Goal: Task Accomplishment & Management: Complete application form

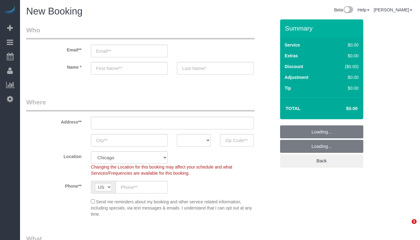
select select "512"
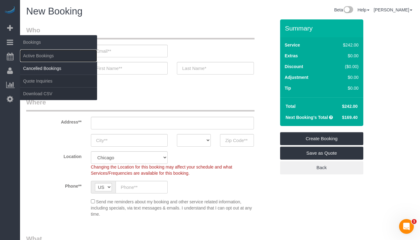
drag, startPoint x: 46, startPoint y: 58, endPoint x: 43, endPoint y: 65, distance: 7.6
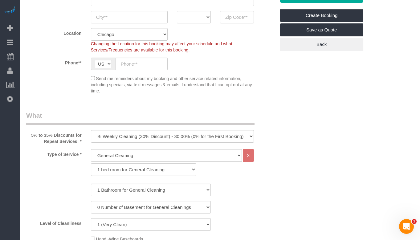
scroll to position [154, 0]
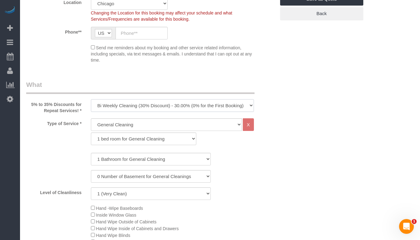
click at [164, 105] on select "One Time Cleaning Weekly Cleaning (35% Discount) - 35.00% (0% for the First Boo…" at bounding box center [172, 105] width 163 height 13
select select "object:1014"
click at [91, 99] on select "One Time Cleaning Weekly Cleaning (35% Discount) - 35.00% (0% for the First Boo…" at bounding box center [172, 105] width 163 height 13
click at [152, 124] on select "General Cleaning Deep Cleaning Move-in / Move-out Cleaning COUNTS Cleaning" at bounding box center [166, 124] width 151 height 13
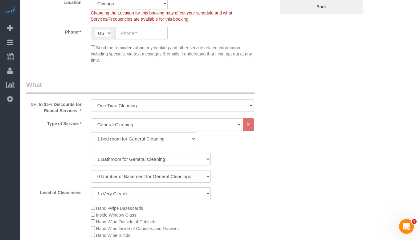
select select "514"
click at [91, 118] on select "General Cleaning Deep Cleaning Move-in / Move-out Cleaning COUNTS Cleaning" at bounding box center [166, 124] width 151 height 13
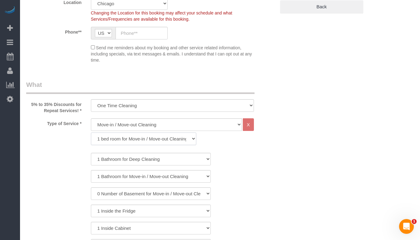
click at [159, 140] on select "1 bed room for Move-in / Move-out Cleaning (full scale) 2 bed room for Move-in …" at bounding box center [144, 139] width 106 height 13
select select "297"
click at [91, 133] on select "1 bed room for Move-in / Move-out Cleaning (full scale) 2 bed room for Move-in …" at bounding box center [144, 139] width 106 height 13
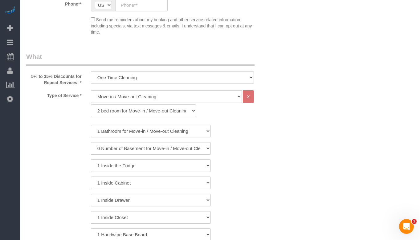
scroll to position [247, 0]
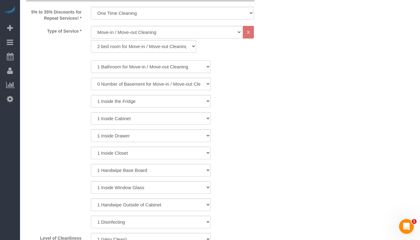
click at [171, 68] on select "1 Bathroom for Move-in / Move-out Cleaning 2 Bathroom for Move-in / Move-out Cl…" at bounding box center [151, 66] width 120 height 13
select select "2"
click at [91, 60] on select "1 Bathroom for Move-in / Move-out Cleaning 2 Bathroom for Move-in / Move-out Cl…" at bounding box center [151, 66] width 120 height 13
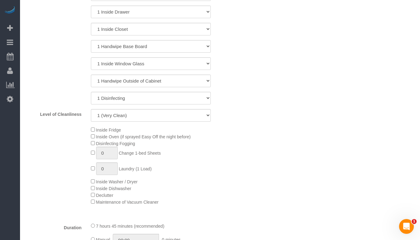
scroll to position [370, 0]
click at [190, 120] on select "1 (Very Clean) 2 3 4 5 (Average Condition) 6 7 8 9 10 (Extremely Dirty)" at bounding box center [151, 116] width 120 height 13
select select "5"
click at [91, 110] on select "1 (Very Clean) 2 3 4 5 (Average Condition) 6 7 8 9 10 (Extremely Dirty)" at bounding box center [151, 116] width 120 height 13
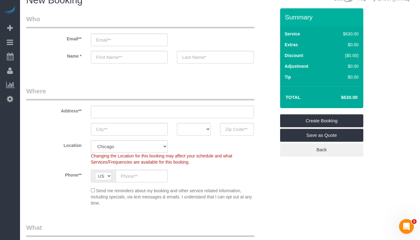
scroll to position [0, 0]
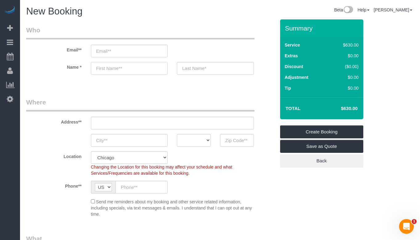
click at [132, 72] on input "text" at bounding box center [129, 68] width 77 height 13
type input "[PERSON_NAME]"
click at [189, 69] on input "text" at bounding box center [215, 68] width 77 height 13
paste input "[PERSON_NAME]"
type input "[PERSON_NAME]"
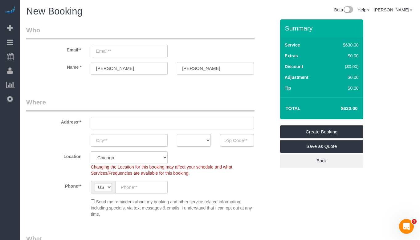
click at [123, 50] on input "email" at bounding box center [129, 51] width 77 height 13
paste input "[EMAIL_ADDRESS][DOMAIN_NAME]"
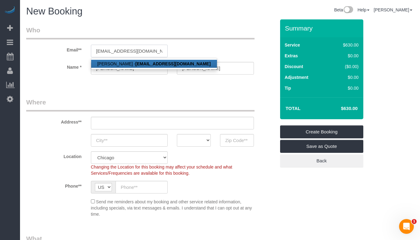
type input "[EMAIL_ADDRESS][DOMAIN_NAME]"
click at [191, 64] on strong "[EMAIL_ADDRESS][DOMAIN_NAME]" at bounding box center [172, 63] width 75 height 5
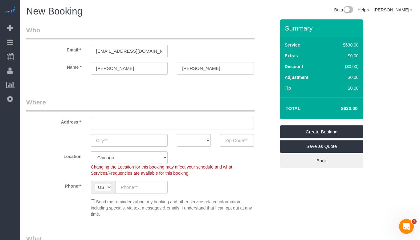
type input "[PHONE_NUMBER]"
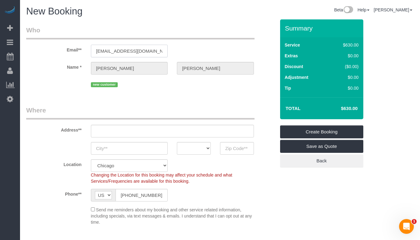
type input "[STREET_ADDRESS][PERSON_NAME]"
type input "Evanston"
select select "IL"
type input "60202"
select select "string:fspay-061c2df8-f207-4976-b10f-d71125e8625b"
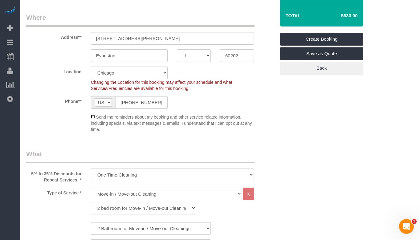
scroll to position [92, 0]
click at [159, 105] on input "[PHONE_NUMBER]" at bounding box center [142, 102] width 52 height 13
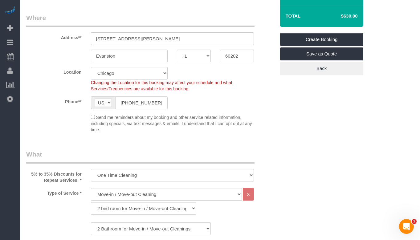
click at [160, 104] on input "[PHONE_NUMBER]" at bounding box center [142, 102] width 52 height 13
type input "[PHONE_NUMBER]"
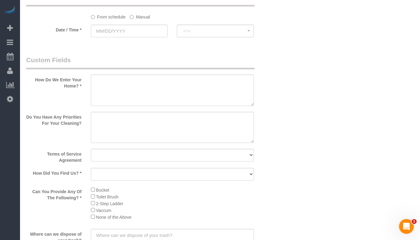
scroll to position [771, 0]
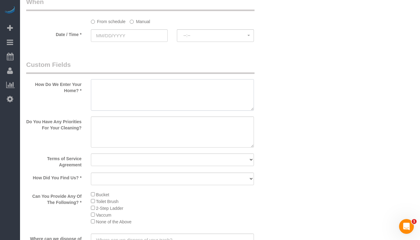
click at [167, 89] on textarea at bounding box center [172, 94] width 163 height 31
type textarea "Husband will let us in"
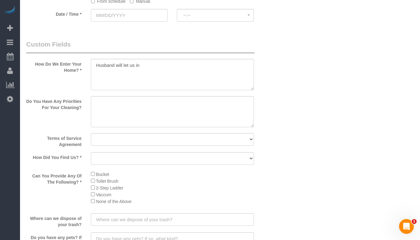
scroll to position [802, 0]
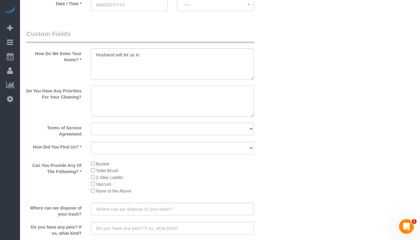
click at [205, 103] on textarea at bounding box center [172, 101] width 163 height 31
type textarea "Ready for moving"
click at [230, 130] on select "Yes, I agree to the Terms of Service and Privacy Policy. No. I disagree with th…" at bounding box center [172, 129] width 163 height 13
select select "number:1"
click at [91, 123] on select "Yes, I agree to the Terms of Service and Privacy Policy. No. I disagree with th…" at bounding box center [172, 129] width 163 height 13
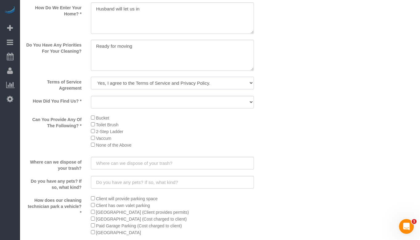
scroll to position [863, 0]
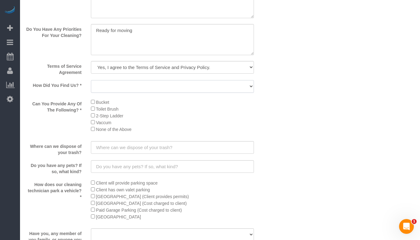
click at [203, 90] on select "Yelp Google Facebook Pinterest Alternative Social Media SMS Message Email Best …" at bounding box center [172, 86] width 163 height 13
select select "number:58"
click at [91, 80] on select "Yelp Google Facebook Pinterest Alternative Social Media SMS Message Email Best …" at bounding box center [172, 86] width 163 height 13
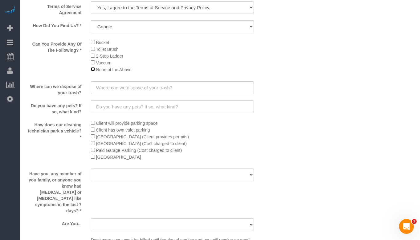
scroll to position [925, 0]
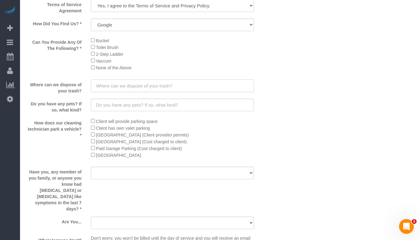
click at [149, 83] on input "text" at bounding box center [172, 86] width 163 height 13
type input "Dumpster in the alley"
click at [160, 103] on input "text" at bounding box center [172, 105] width 163 height 13
type input "No"
click at [279, 120] on div "How does our cleaning technician park a vehicle? * Client will provide parking …" at bounding box center [151, 140] width 259 height 45
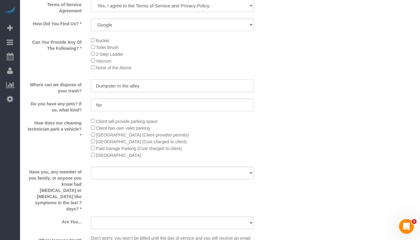
click at [220, 89] on input "Dumpster in the alley" at bounding box center [172, 86] width 163 height 13
type input "Dumpster in the alley"
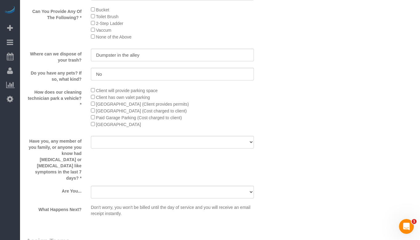
scroll to position [986, 0]
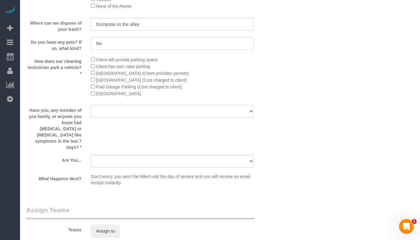
click at [188, 115] on select "Yes No" at bounding box center [172, 111] width 163 height 13
select select "number:139"
click at [91, 105] on select "Yes No" at bounding box center [172, 111] width 163 height 13
click at [158, 155] on select "A parent with kids living at home. A parent with kids out of home. A person loo…" at bounding box center [172, 161] width 163 height 13
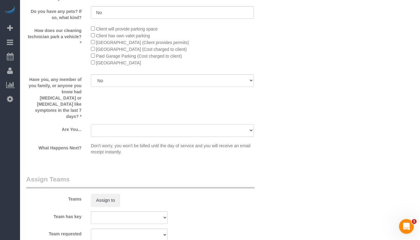
click at [175, 124] on select "A parent with kids living at home. A parent with kids out of home. A person loo…" at bounding box center [172, 130] width 163 height 13
select select "number:108"
click at [91, 124] on select "A parent with kids living at home. A parent with kids out of home. A person loo…" at bounding box center [172, 130] width 163 height 13
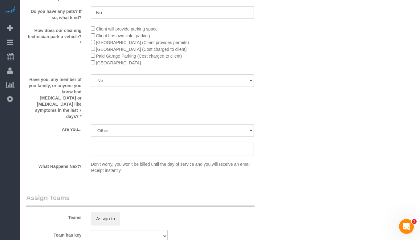
click at [166, 143] on input "text" at bounding box center [172, 149] width 163 height 13
type input "Landlord"
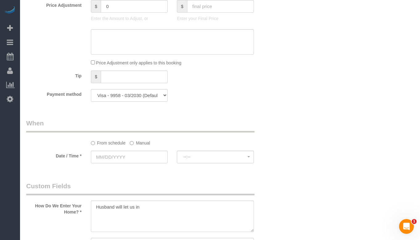
scroll to position [649, 0]
click at [147, 98] on select "Visa - 9958 - 03/2030 (Default) Add Credit Card ─────────────── Cash Check Payp…" at bounding box center [129, 96] width 77 height 13
select select "string:fspay"
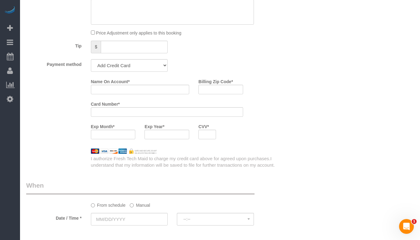
scroll to position [701, 0]
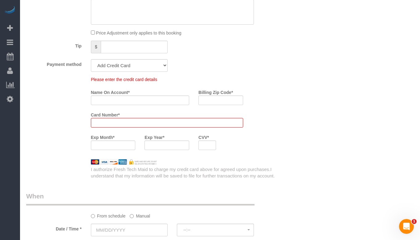
click at [147, 67] on select "Visa - 9958 - 03/2030 (Default) Add Credit Card ─────────────── Cash Check Payp…" at bounding box center [129, 65] width 77 height 13
click at [278, 87] on div "Please enter the credit card details Name On Account * Billing Zip Code * Card …" at bounding box center [183, 115] width 194 height 78
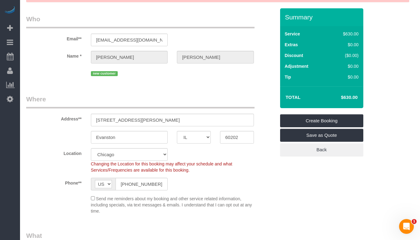
scroll to position [0, 0]
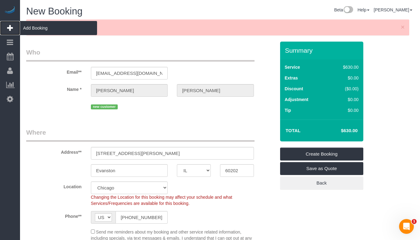
click at [22, 29] on span "Add Booking" at bounding box center [58, 28] width 77 height 14
click at [37, 29] on span "Add Booking" at bounding box center [58, 28] width 77 height 14
click at [31, 25] on span "Add Booking" at bounding box center [58, 28] width 77 height 14
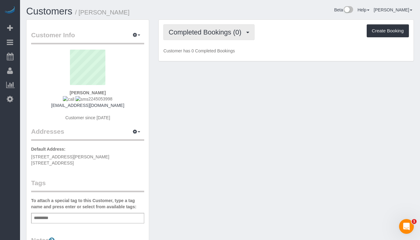
click at [198, 38] on button "Completed Bookings (0)" at bounding box center [208, 32] width 91 height 16
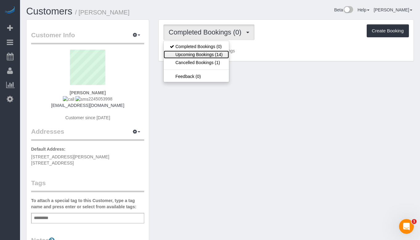
click at [200, 56] on link "Upcoming Bookings (14)" at bounding box center [196, 55] width 65 height 8
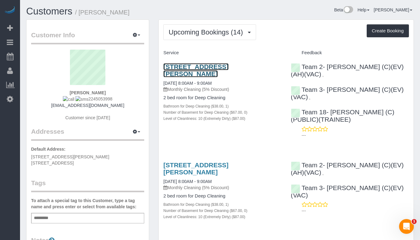
click at [202, 64] on link "[STREET_ADDRESS][PERSON_NAME]" at bounding box center [195, 70] width 65 height 14
click at [109, 157] on span "[STREET_ADDRESS][PERSON_NAME] [STREET_ADDRESS]" at bounding box center [70, 159] width 78 height 11
click at [108, 156] on span "637 Sherman ave, apt. 1, Evanston, IL 60202" at bounding box center [70, 159] width 78 height 11
click at [108, 155] on span "637 Sherman ave, apt. 1, Evanston, IL 60202" at bounding box center [70, 159] width 78 height 11
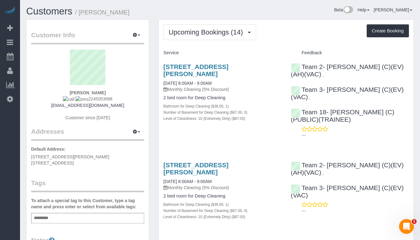
copy span "60202"
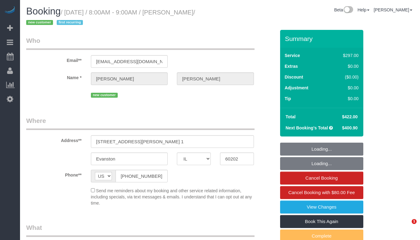
select select "IL"
select select "string:fspay-18afa05c-ad2b-4d79-842e-27d1f7d4543c"
select select "513"
select select "10"
select select "number:1"
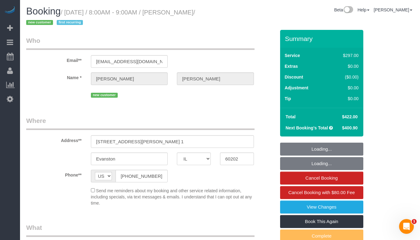
select select "number:66"
select select "number:139"
select select "number:106"
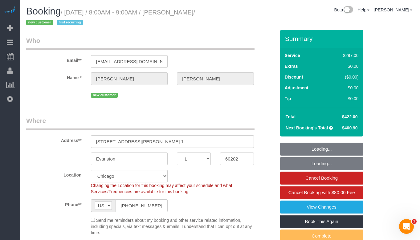
select select "object:1082"
select select "spot1"
select select "10"
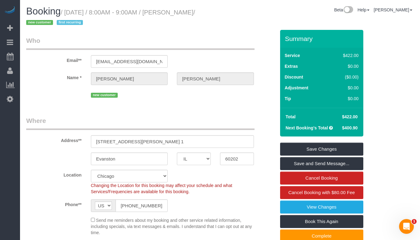
click at [187, 121] on legend "Where" at bounding box center [140, 123] width 228 height 14
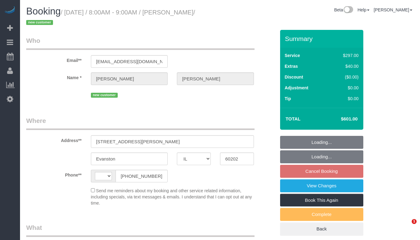
select select "IL"
select select "string:[GEOGRAPHIC_DATA]"
select select "object:581"
select select "514"
select select "number:1"
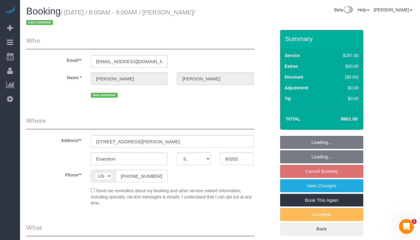
select select "number:58"
select select "number:139"
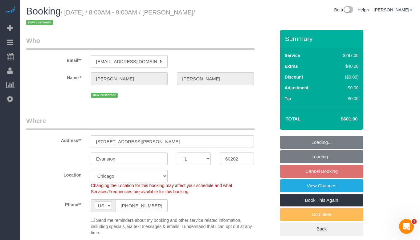
select select "string:fspay-061c2df8-f207-4976-b10f-d71125e8625b"
select select "spot1"
select select "object:1245"
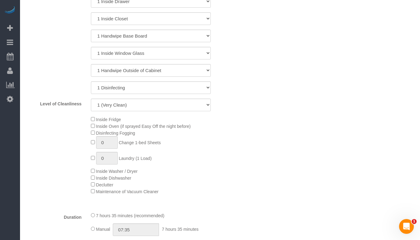
scroll to position [401, 0]
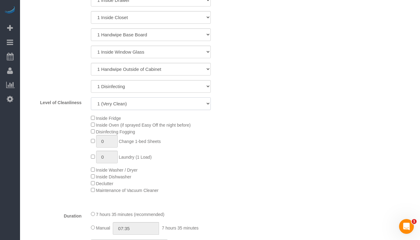
click at [176, 107] on select "1 (Very Clean) 2 3 4 5 (Average Condition) 6 7 8 9 10 (Extremely Dirty)" at bounding box center [151, 103] width 120 height 13
select select "5"
click at [91, 97] on select "1 (Very Clean) 2 3 4 5 (Average Condition) 6 7 8 9 10 (Extremely Dirty)" at bounding box center [151, 103] width 120 height 13
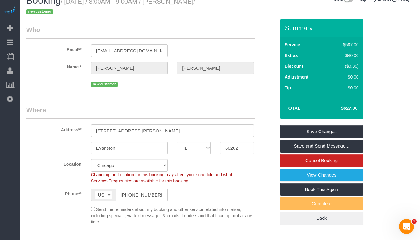
scroll to position [0, 0]
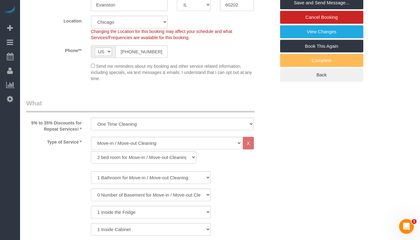
scroll to position [185, 0]
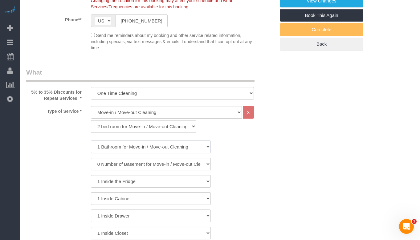
click at [194, 145] on select "1 Bathroom for Move-in / Move-out Cleaning 2 Bathroom for Move-in / Move-out Cl…" at bounding box center [151, 147] width 120 height 13
select select "2"
click at [91, 141] on select "1 Bathroom for Move-in / Move-out Cleaning 2 Bathroom for Move-in / Move-out Cl…" at bounding box center [151, 147] width 120 height 13
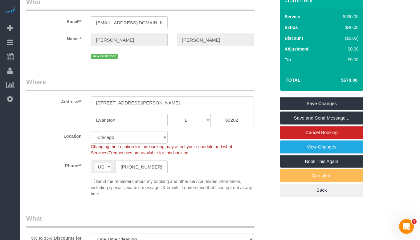
scroll to position [0, 0]
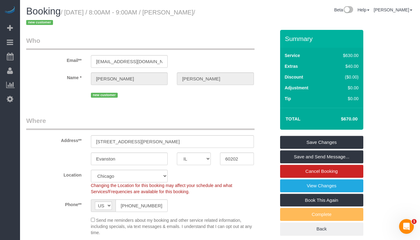
select select "spot6"
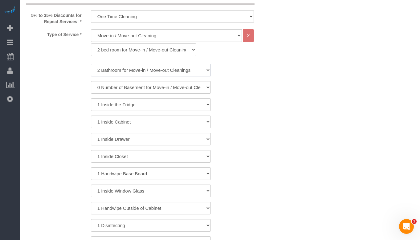
scroll to position [247, 0]
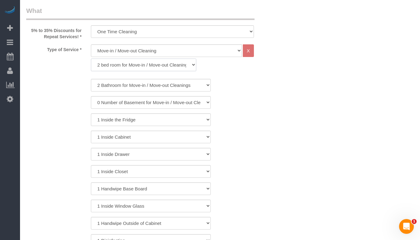
click at [151, 64] on select "1 bed room for Move-in / Move-out Cleaning (full scale) 2 bed room for Move-in …" at bounding box center [144, 65] width 106 height 13
click at [164, 86] on select "1 Bathroom for Move-in / Move-out Cleaning 2 Bathroom for Move-in / Move-out Cl…" at bounding box center [151, 85] width 120 height 13
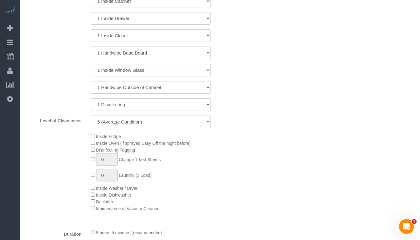
scroll to position [401, 0]
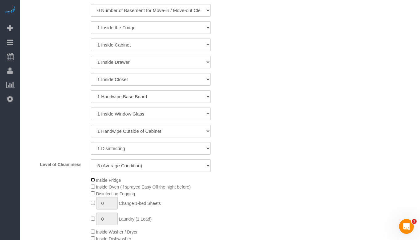
select select "spot11"
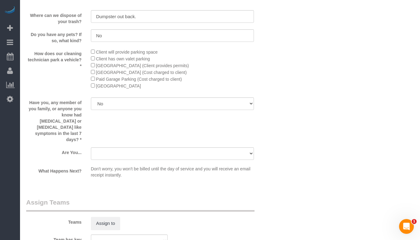
scroll to position [1017, 0]
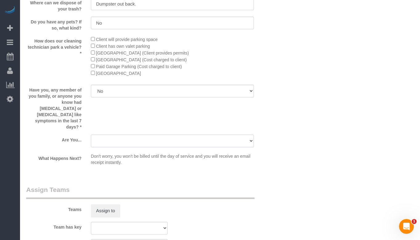
click at [243, 135] on select "A parent with kids living at home. A parent with kids out of home. A person loo…" at bounding box center [172, 141] width 163 height 13
select select "number:108"
click at [91, 135] on select "A parent with kids living at home. A parent with kids out of home. A person loo…" at bounding box center [172, 141] width 163 height 13
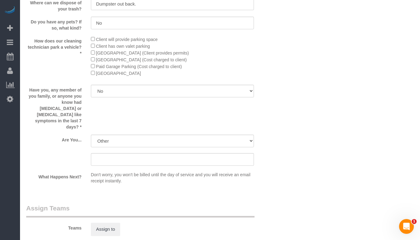
click at [175, 166] on div at bounding box center [172, 166] width 163 height 1
click at [174, 140] on div "A parent with kids living at home. A parent with kids out of home. A person loo…" at bounding box center [172, 151] width 163 height 32
click at [178, 153] on input "text" at bounding box center [172, 159] width 163 height 13
type input "Landlord"
click at [201, 157] on sui-booking-custom-fields "How Do We Enter Your Home? * Do You Have Any Priorities For Your Cleaning? Term…" at bounding box center [150, 5] width 249 height 363
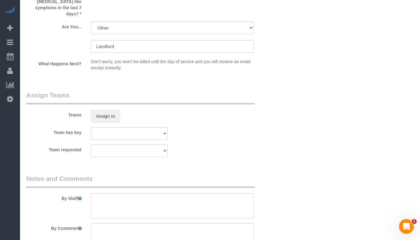
scroll to position [1125, 0]
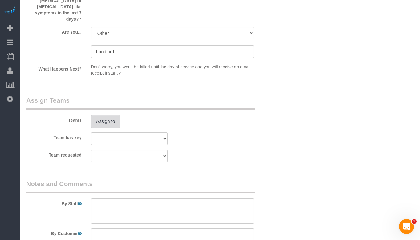
click at [111, 115] on button "Assign to" at bounding box center [106, 121] width 30 height 13
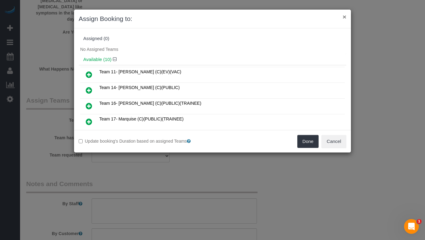
click at [344, 16] on button "×" at bounding box center [344, 17] width 4 height 6
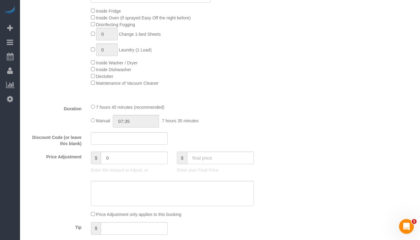
scroll to position [509, 0]
click at [138, 119] on input "07:45" at bounding box center [136, 120] width 46 height 13
type input "07:"
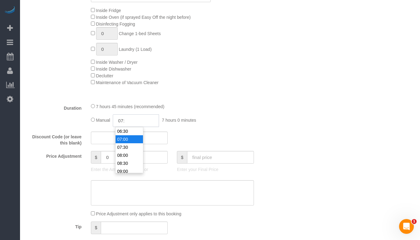
select select "spot16"
select select "spot21"
type input "07:55"
select select "spot26"
select select "spot31"
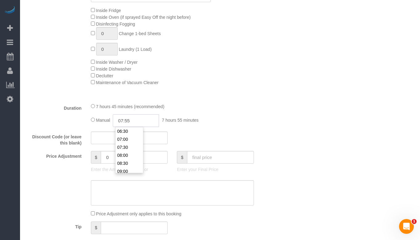
type input "07:55"
click at [276, 91] on div "Who Email** thepeterlinfamily@gmail.com Name * Amanda Peterlin new customer Whe…" at bounding box center [151, 230] width 259 height 1419
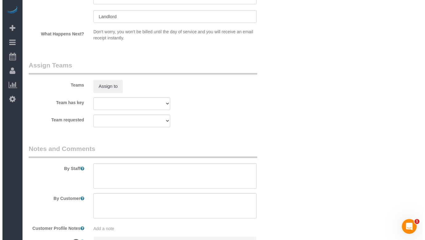
scroll to position [1156, 0]
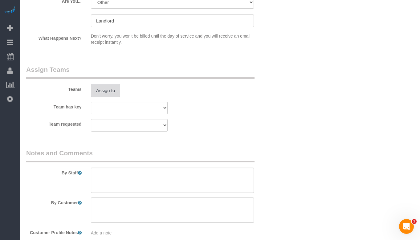
click at [113, 84] on button "Assign to" at bounding box center [106, 90] width 30 height 13
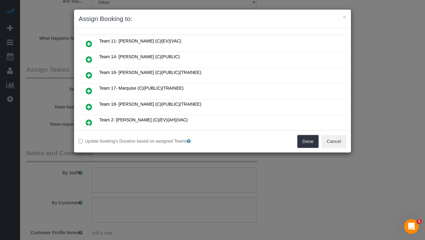
scroll to position [62, 0]
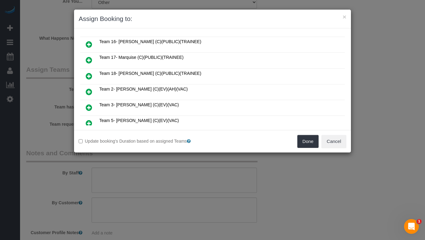
click at [88, 92] on icon at bounding box center [89, 91] width 6 height 7
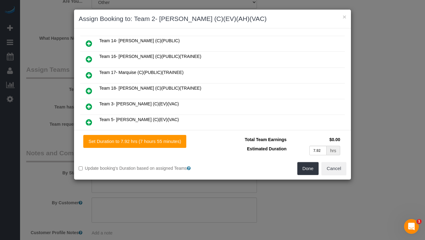
scroll to position [76, 0]
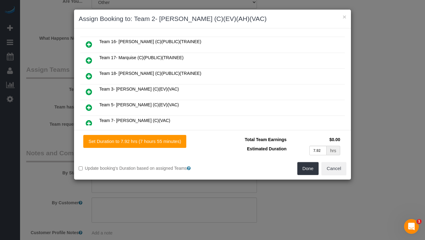
click at [88, 92] on icon at bounding box center [89, 91] width 6 height 7
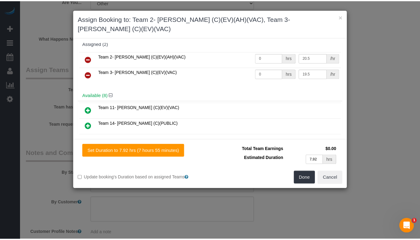
scroll to position [0, 0]
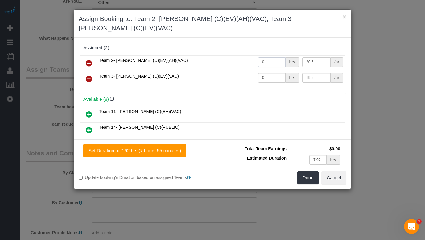
click at [267, 57] on input "0" at bounding box center [271, 62] width 27 height 10
type input "3.95"
click at [264, 73] on input "0" at bounding box center [271, 78] width 27 height 10
type input "3.95"
click at [261, 94] on div "Available (8)" at bounding box center [213, 99] width 268 height 11
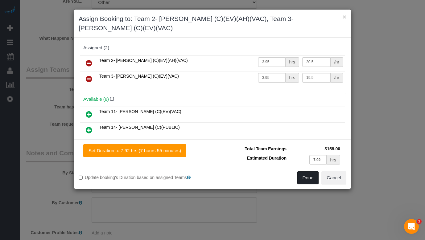
click at [305, 171] on button "Done" at bounding box center [308, 177] width 22 height 13
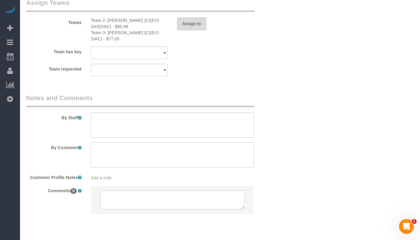
scroll to position [1223, 0]
click at [129, 112] on textarea at bounding box center [172, 124] width 163 height 25
paste textarea "Initial Cleaning for a weekly cleaning. Partial Cleaning. 1). General Cleaning.…"
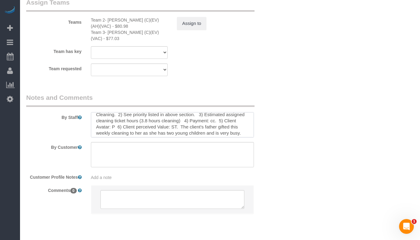
scroll to position [0, 0]
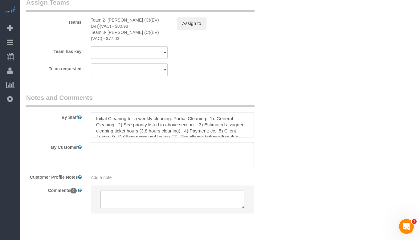
drag, startPoint x: 93, startPoint y: 100, endPoint x: 207, endPoint y: 101, distance: 113.8
click at [207, 112] on textarea at bounding box center [172, 124] width 163 height 25
click at [153, 112] on textarea at bounding box center [172, 124] width 163 height 25
click at [214, 112] on textarea at bounding box center [172, 124] width 163 height 25
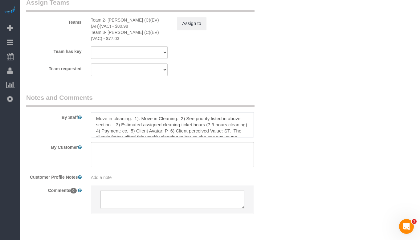
drag, startPoint x: 190, startPoint y: 113, endPoint x: 190, endPoint y: 121, distance: 7.7
click at [190, 113] on textarea at bounding box center [172, 124] width 163 height 25
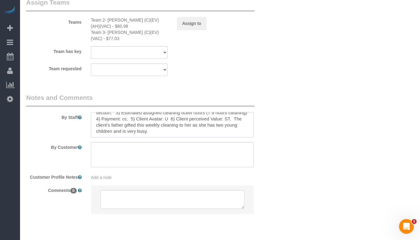
scroll to position [18, 0]
drag, startPoint x: 195, startPoint y: 108, endPoint x: 141, endPoint y: 100, distance: 54.9
click at [141, 112] on textarea at bounding box center [172, 124] width 163 height 25
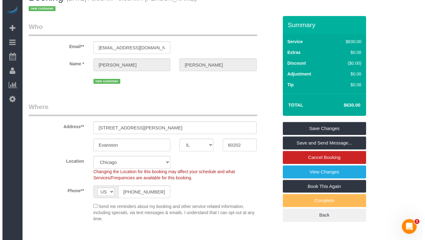
scroll to position [2, 0]
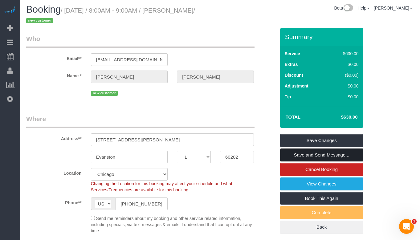
type textarea "Move in cleaning. 1). Move in Cleaning. 2) See priority listed in above section…"
click at [313, 154] on link "Save and Send Message..." at bounding box center [321, 155] width 83 height 13
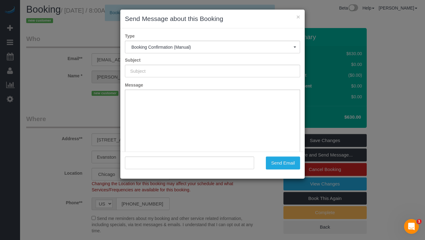
type input "Your Booking With Fresh Tech Maid, Confirmed!"
type input ""Amanda Peterlin" <thepeterlinfamily@gmail.com>"
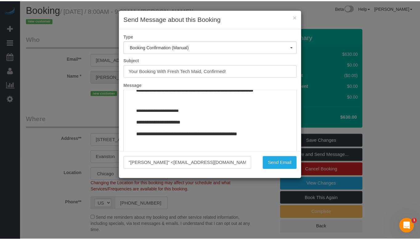
scroll to position [732, 0]
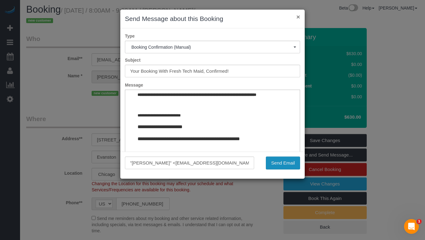
drag, startPoint x: 286, startPoint y: 163, endPoint x: 297, endPoint y: 16, distance: 148.1
click at [297, 16] on div "× Send Message about this Booking Type Booking Confirmation (Manual) Booking Co…" at bounding box center [212, 94] width 185 height 170
click at [281, 162] on button "Send Email" at bounding box center [283, 163] width 34 height 13
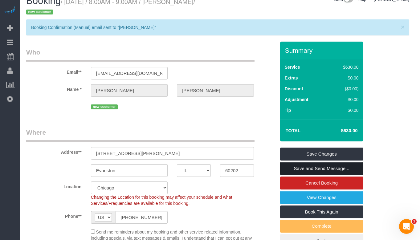
scroll to position [0, 0]
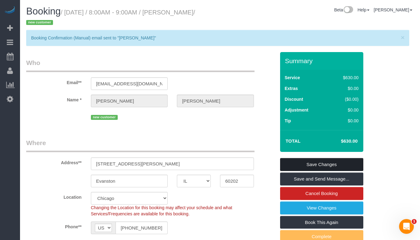
click at [304, 163] on link "Save Changes" at bounding box center [321, 164] width 83 height 13
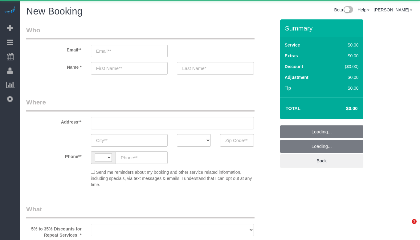
select select "string:US"
select select "object:299"
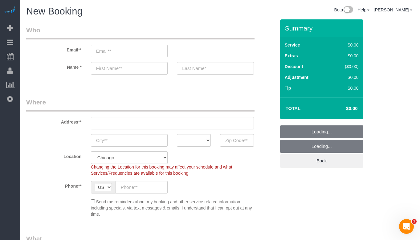
select select "512"
select select "object:922"
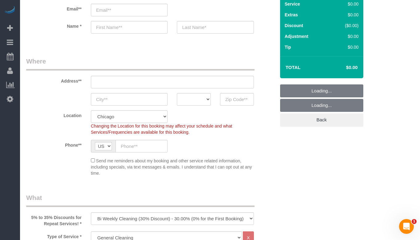
scroll to position [92, 0]
